Goal: Transaction & Acquisition: Purchase product/service

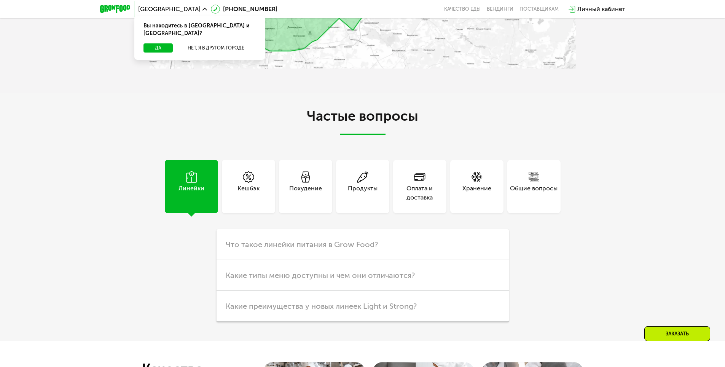
scroll to position [1919, 0]
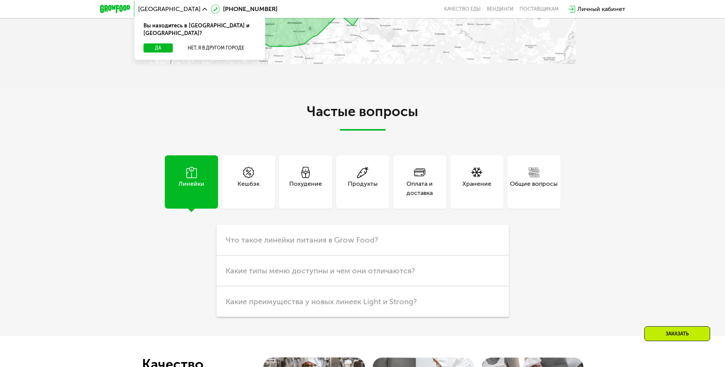
click at [362, 188] on div "Продукты" at bounding box center [363, 188] width 30 height 18
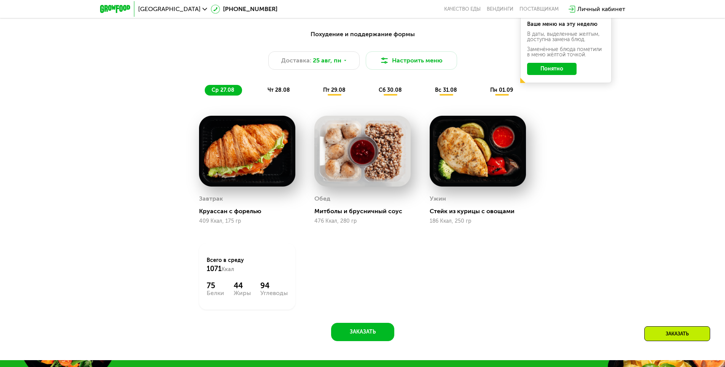
scroll to position [479, 0]
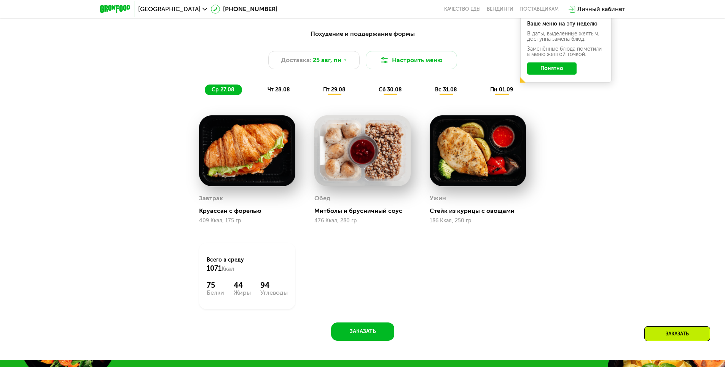
click at [273, 93] on span "чт 28.08" at bounding box center [279, 89] width 22 height 6
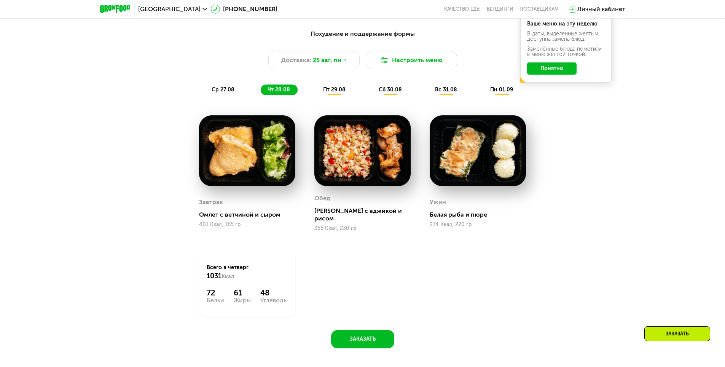
click at [330, 92] on span "пт 29.08" at bounding box center [334, 89] width 22 height 6
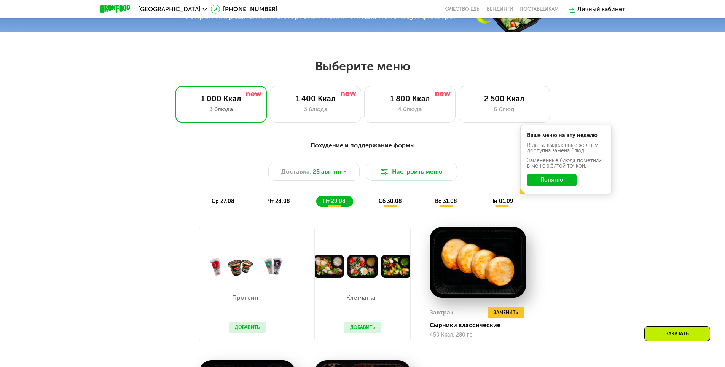
scroll to position [327, 0]
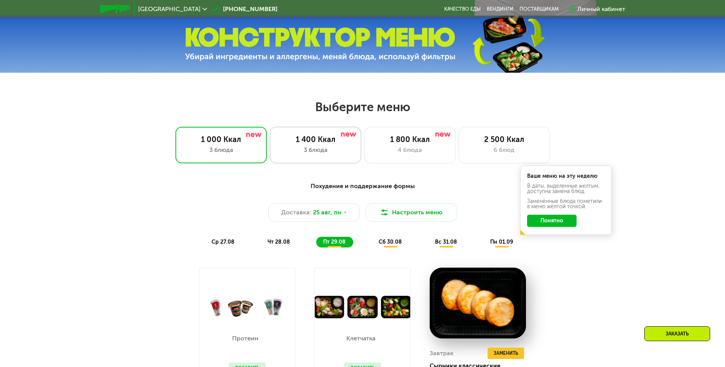
click at [315, 139] on div "1 400 Ккал" at bounding box center [315, 139] width 75 height 9
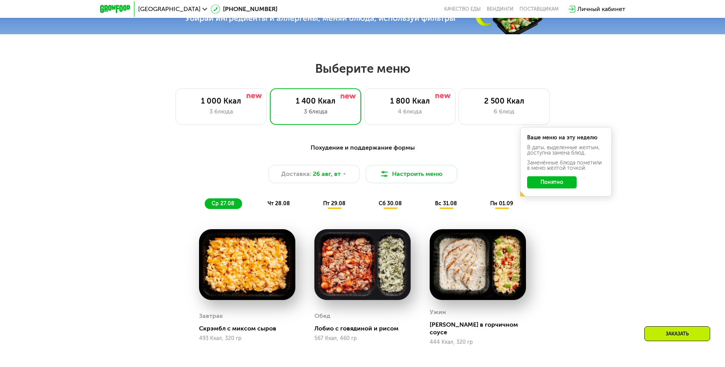
scroll to position [365, 0]
click at [363, 116] on div "4 блюда" at bounding box center [409, 111] width 75 height 9
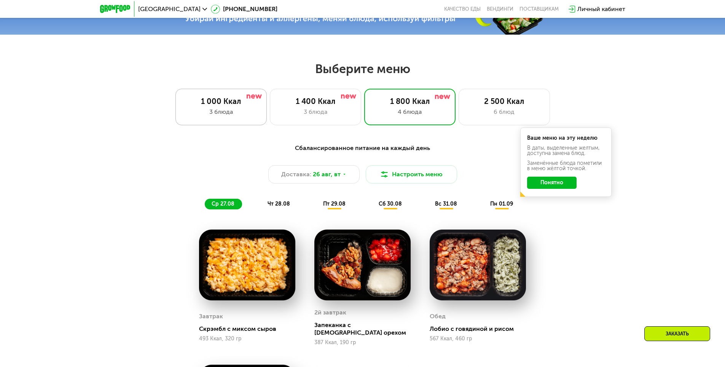
click at [209, 112] on div "3 блюда" at bounding box center [221, 111] width 75 height 9
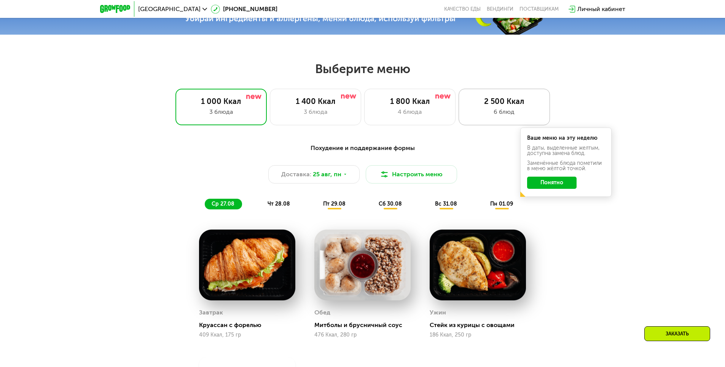
click at [363, 105] on div "2 500 Ккал" at bounding box center [504, 101] width 75 height 9
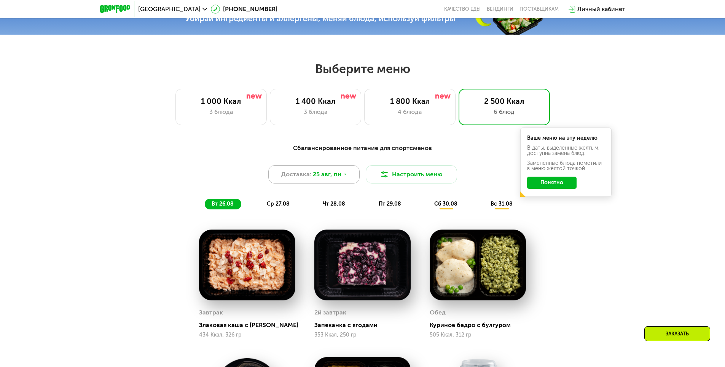
click at [305, 174] on span "Доставка:" at bounding box center [296, 174] width 30 height 9
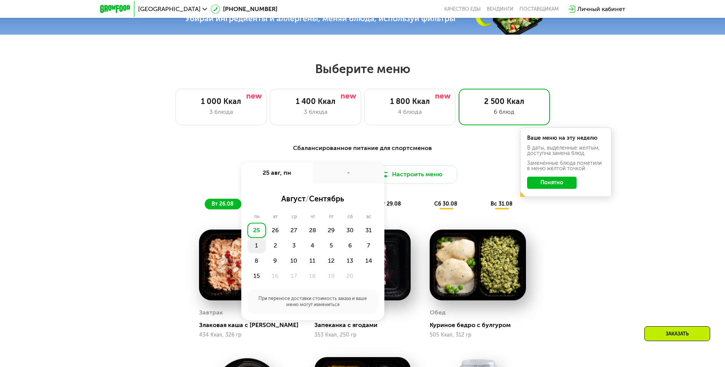
click at [266, 246] on div "1" at bounding box center [275, 245] width 19 height 15
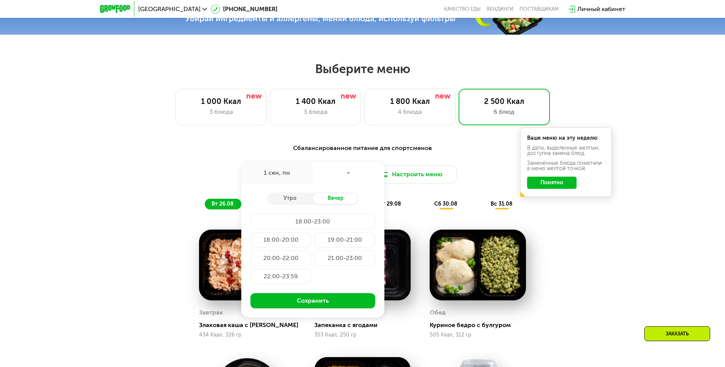
click at [363, 282] on div "Сбалансированное питание для спортсменов Доставка: [DATE] [DATE] - Утро Вечер 1…" at bounding box center [362, 371] width 725 height 477
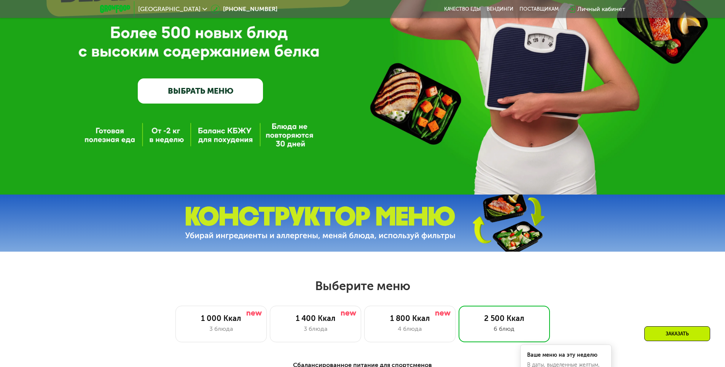
scroll to position [137, 0]
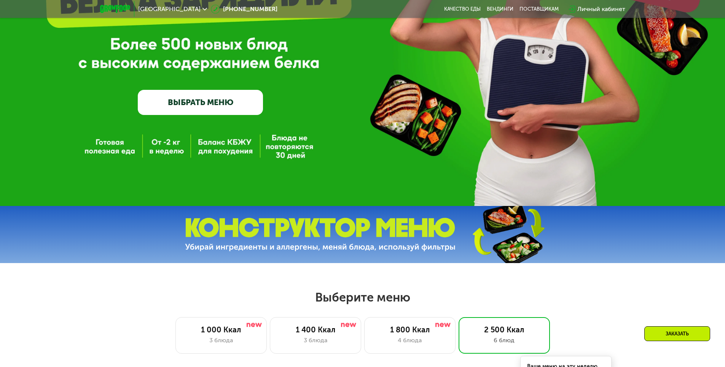
click at [195, 105] on link "ВЫБРАТЬ МЕНЮ" at bounding box center [200, 102] width 125 height 25
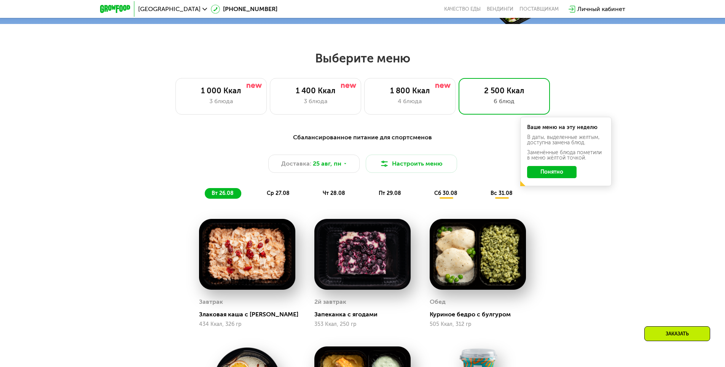
scroll to position [373, 0]
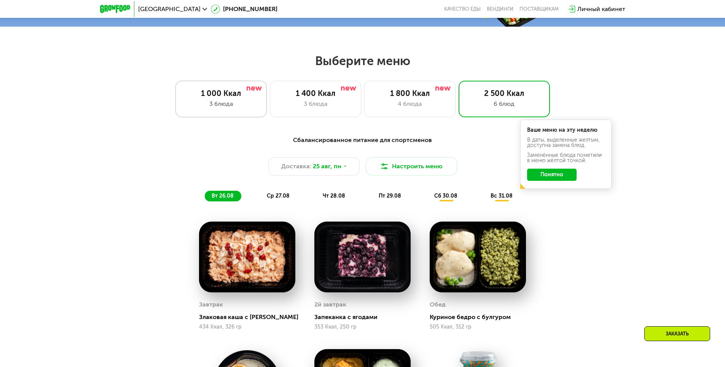
click at [211, 98] on div "1 000 Ккал" at bounding box center [221, 93] width 75 height 9
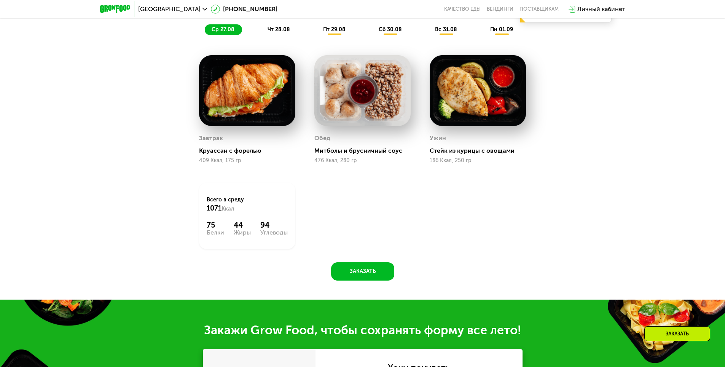
scroll to position [525, 0]
